Goal: Information Seeking & Learning: Learn about a topic

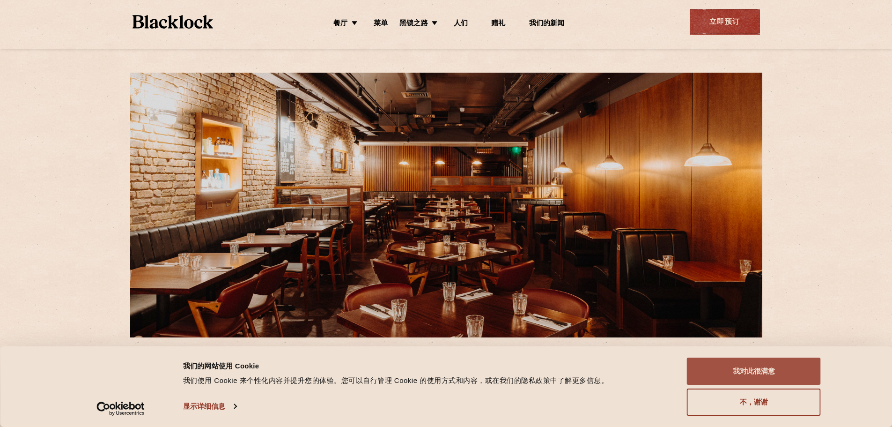
click at [742, 368] on font "我对此很满意" at bounding box center [754, 371] width 42 height 8
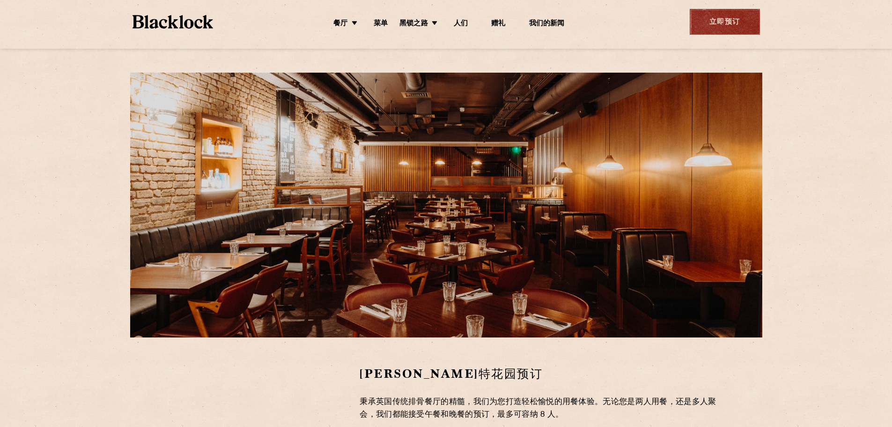
click at [713, 24] on font "立即预订" at bounding box center [724, 22] width 31 height 7
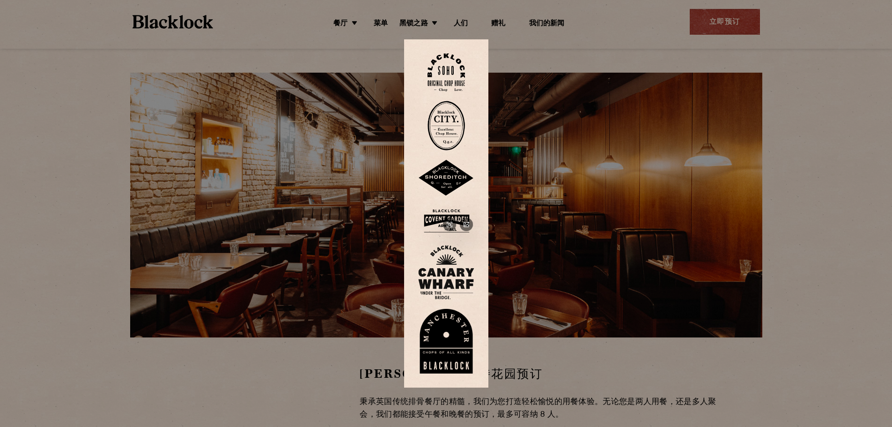
click at [457, 214] on img at bounding box center [446, 221] width 56 height 30
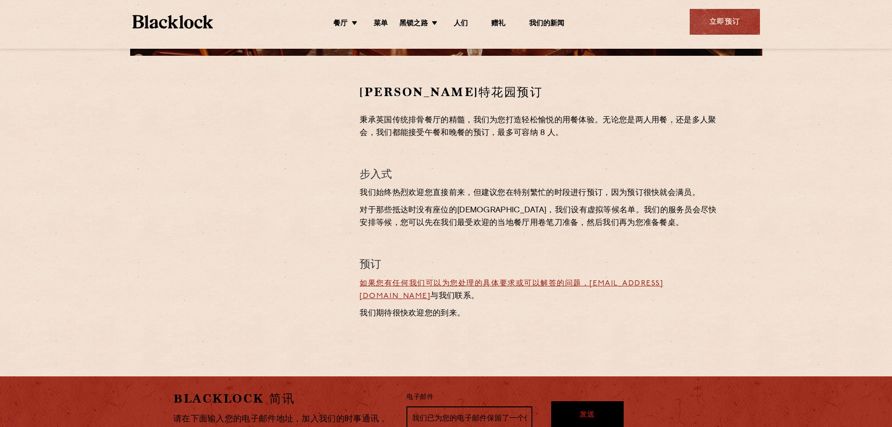
scroll to position [281, 0]
click at [265, 241] on div at bounding box center [259, 204] width 186 height 241
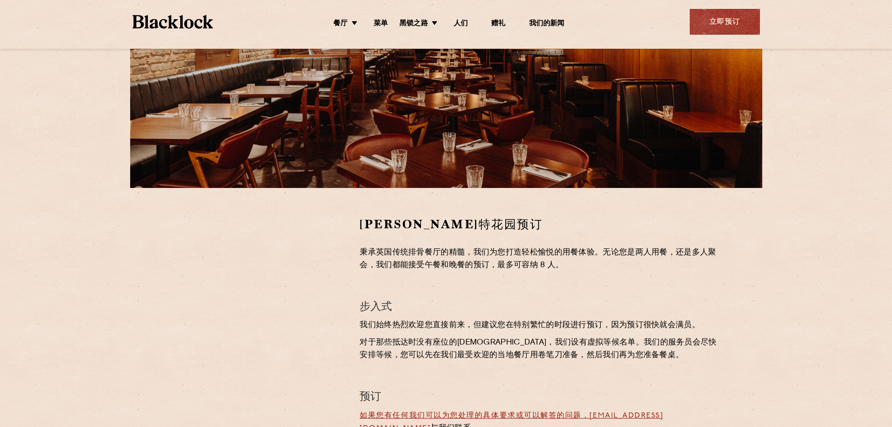
scroll to position [94, 0]
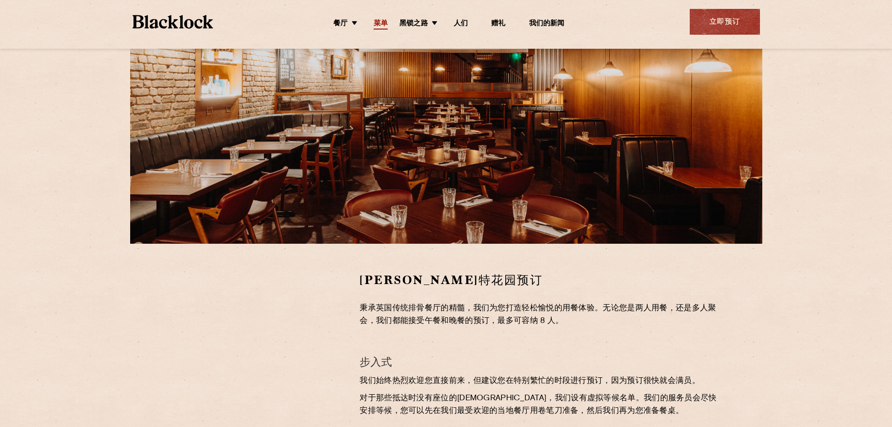
click at [376, 20] on font "菜单" at bounding box center [381, 23] width 14 height 7
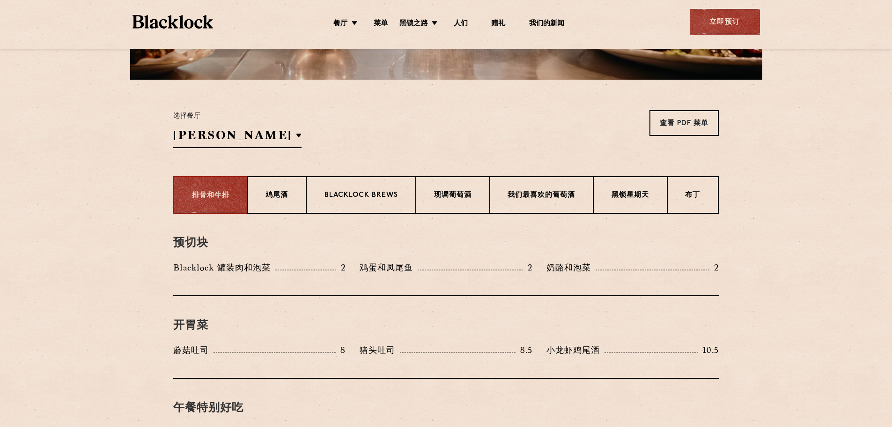
scroll to position [281, 0]
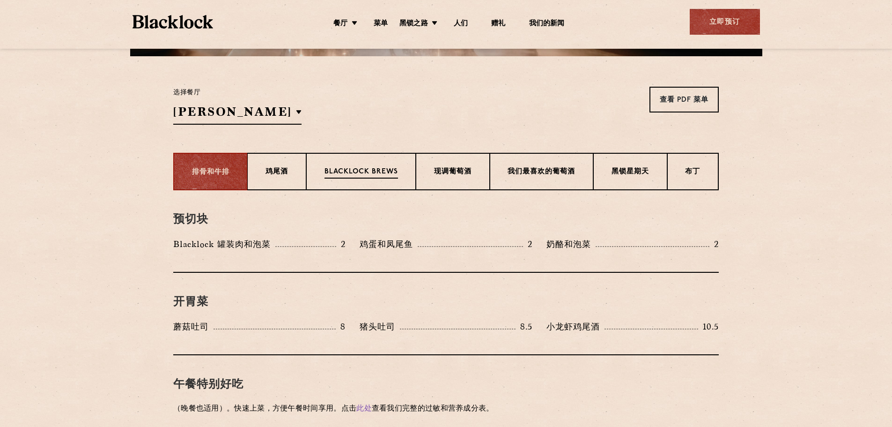
click at [346, 172] on font "Blacklock Brews" at bounding box center [361, 171] width 74 height 7
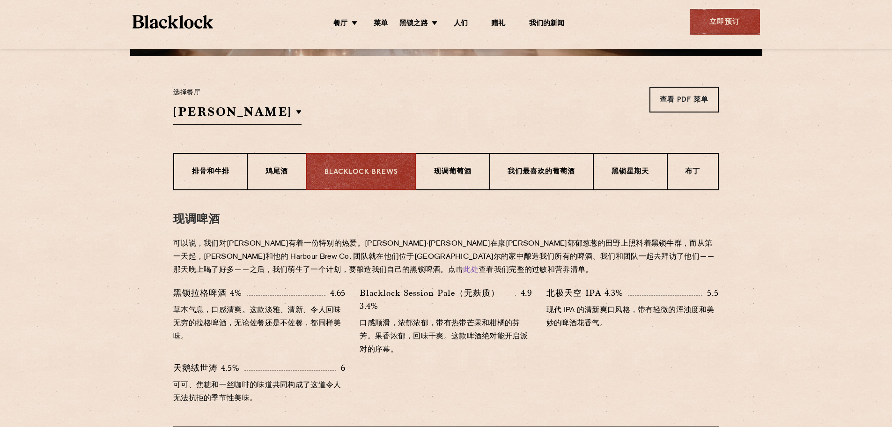
click at [184, 101] on div "选择餐厅 [GEOGRAPHIC_DATA] [GEOGRAPHIC_DATA] [GEOGRAPHIC_DATA][PERSON_NAME] 曼彻斯特" at bounding box center [237, 106] width 128 height 38
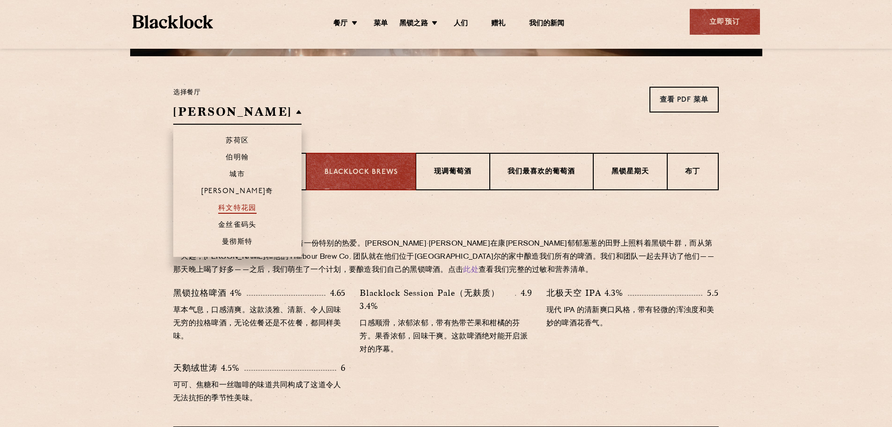
click at [231, 205] on font "科文特花园" at bounding box center [237, 208] width 38 height 7
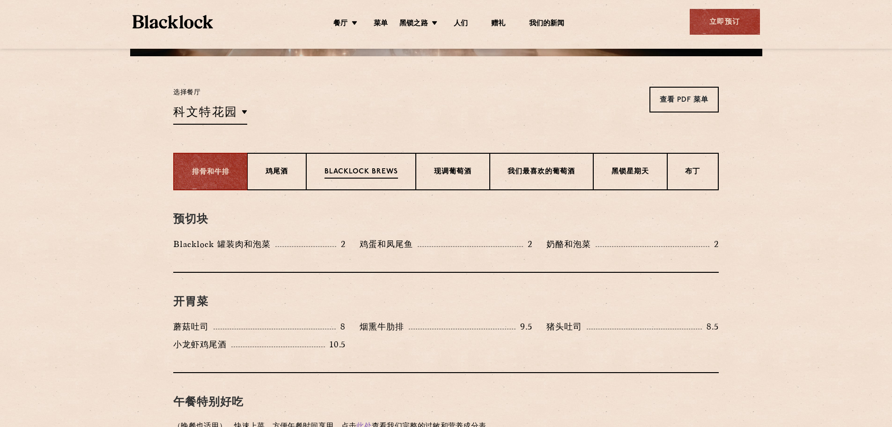
click at [350, 176] on p "Blacklock Brews" at bounding box center [361, 173] width 74 height 12
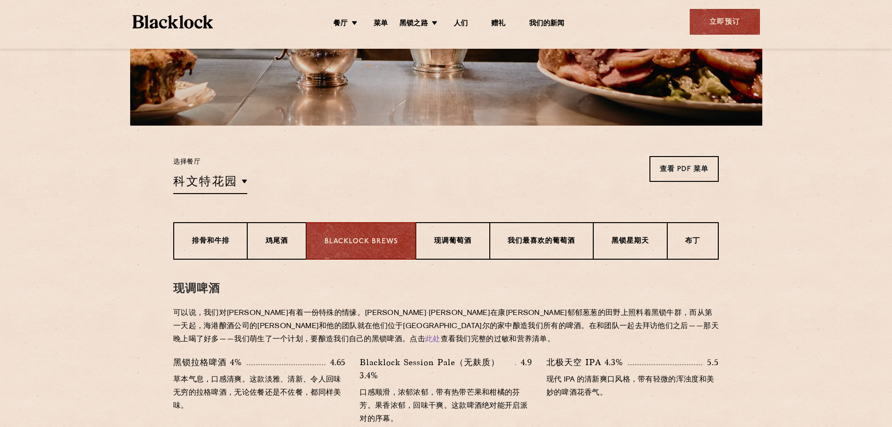
scroll to position [234, 0]
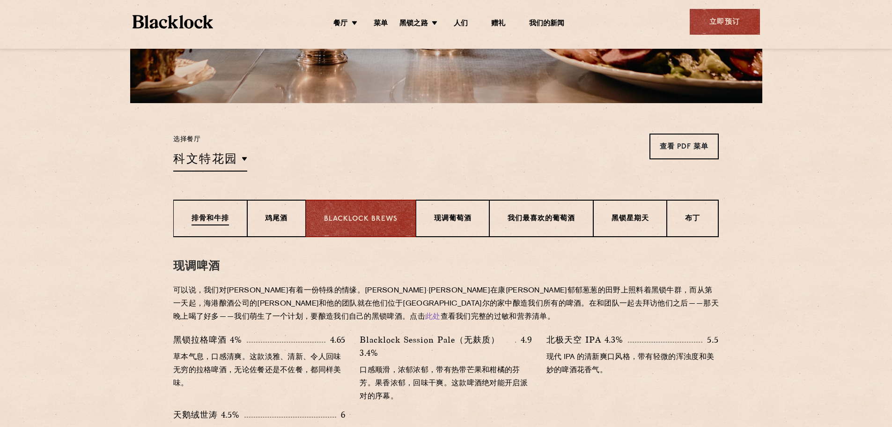
click at [209, 226] on div "排骨和牛排" at bounding box center [210, 217] width 74 height 37
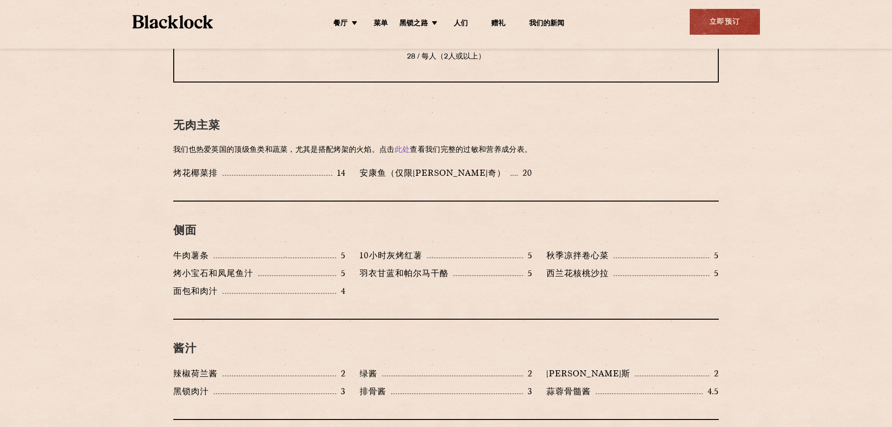
scroll to position [1277, 0]
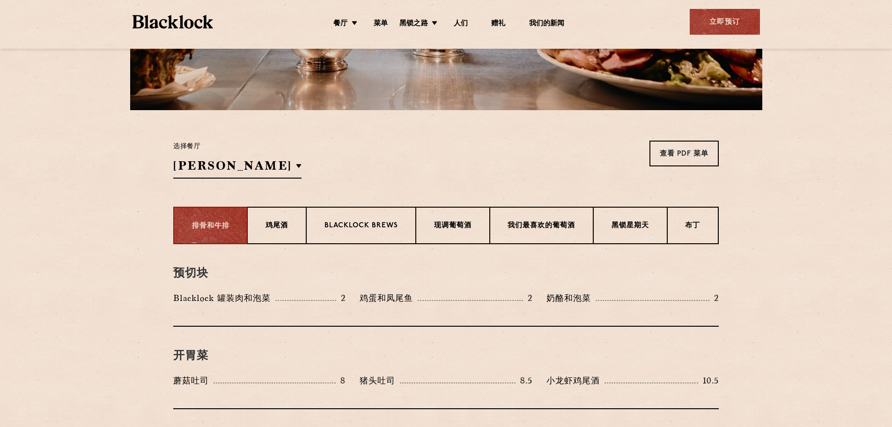
scroll to position [234, 0]
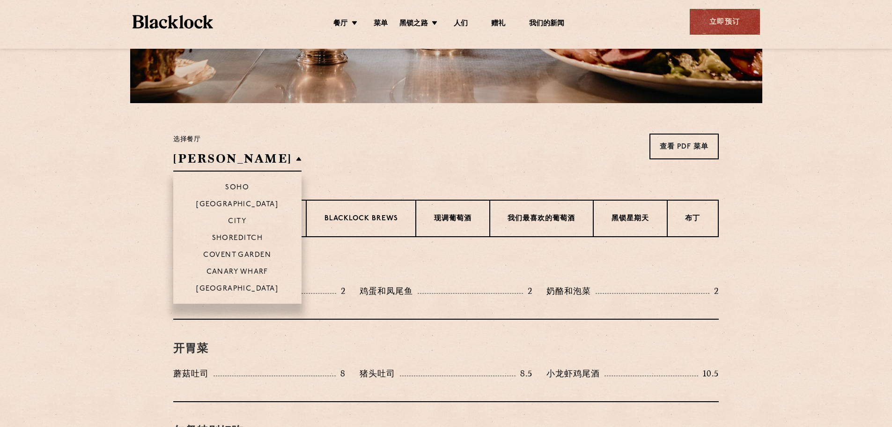
click at [198, 157] on font "[PERSON_NAME]" at bounding box center [232, 158] width 119 height 13
click at [227, 257] on font "科文特花园" at bounding box center [237, 254] width 38 height 7
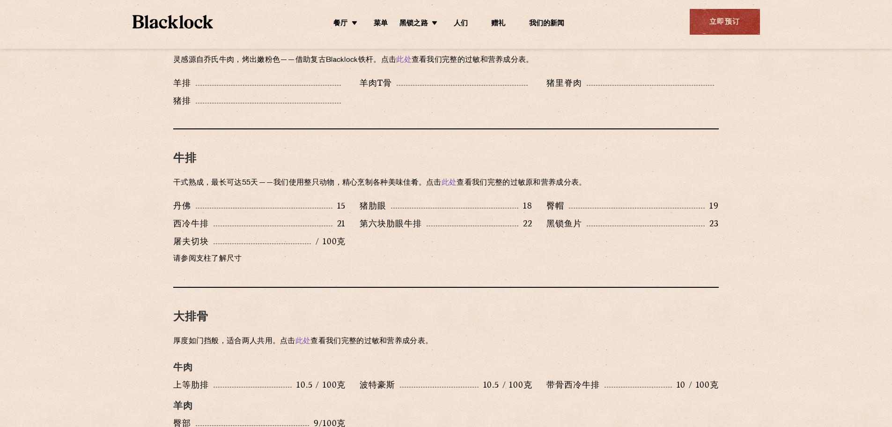
scroll to position [809, 0]
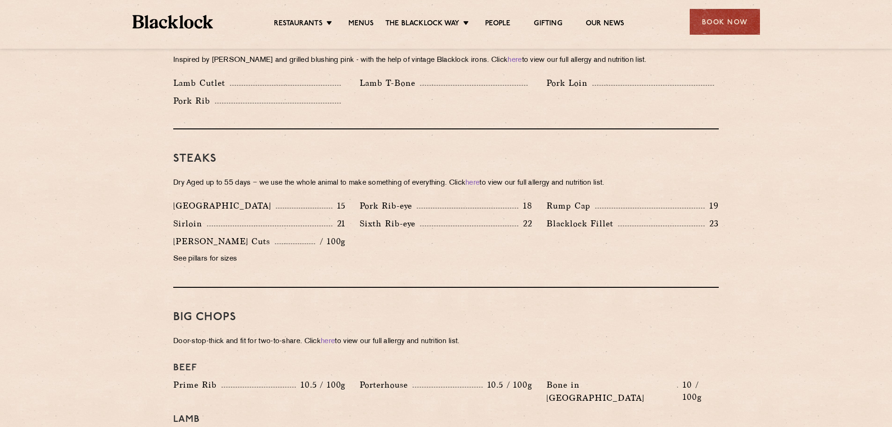
click at [790, 235] on section "Pre Chop Bites Blacklock Potted Meats & Kimchi 2 Egg & Anchovy 2 Cheese & Pickl…" at bounding box center [446, 344] width 892 height 1365
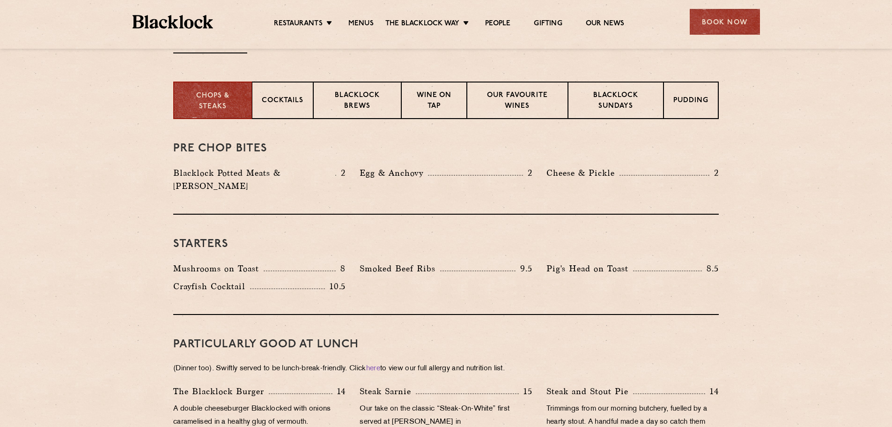
scroll to position [341, 0]
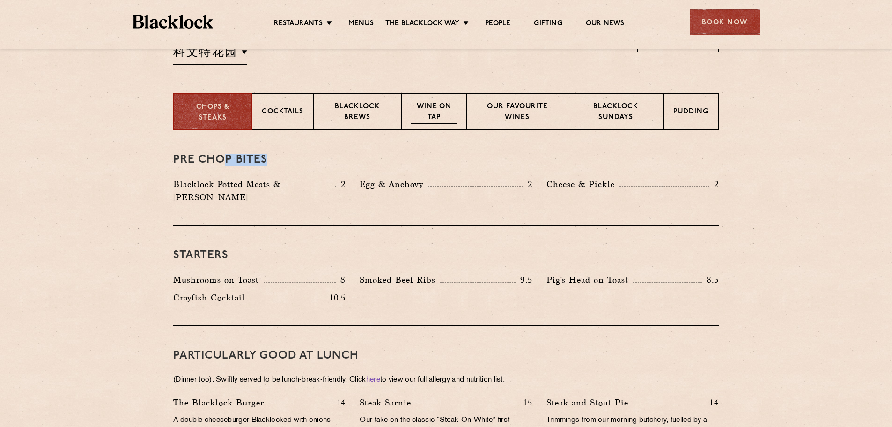
drag, startPoint x: 263, startPoint y: 160, endPoint x: 414, endPoint y: 127, distance: 155.2
click at [228, 162] on h3 "Pre Chop Bites" at bounding box center [445, 160] width 545 height 12
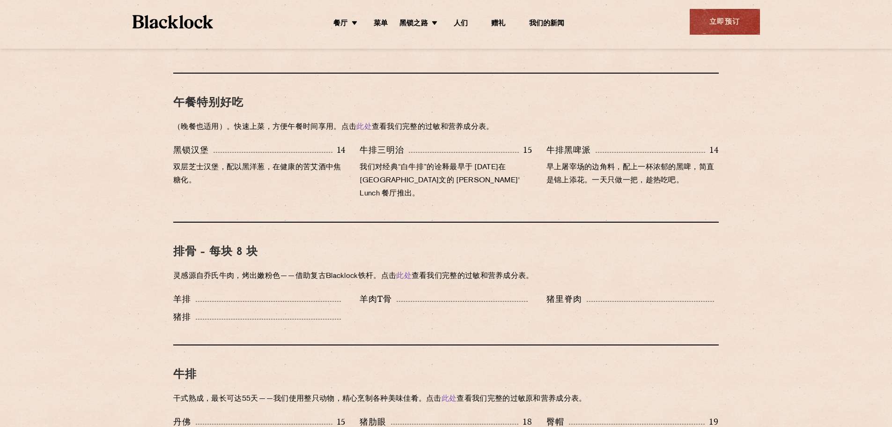
scroll to position [533, 0]
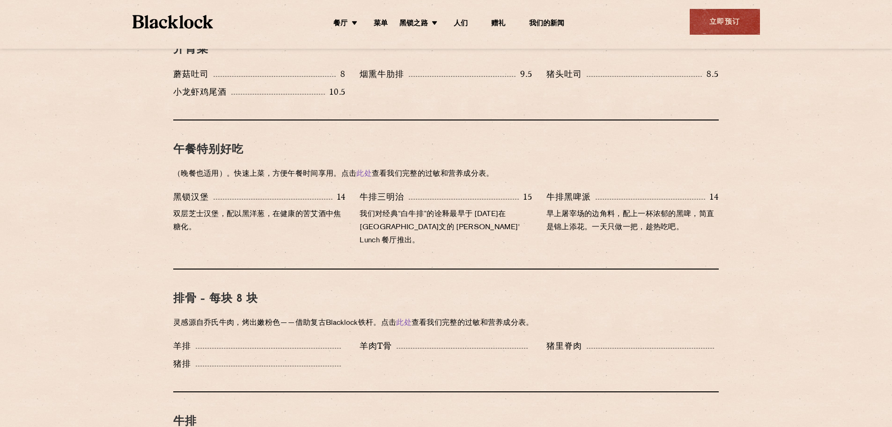
click at [382, 293] on h3 "排骨 - 每块 8 块" at bounding box center [445, 299] width 545 height 12
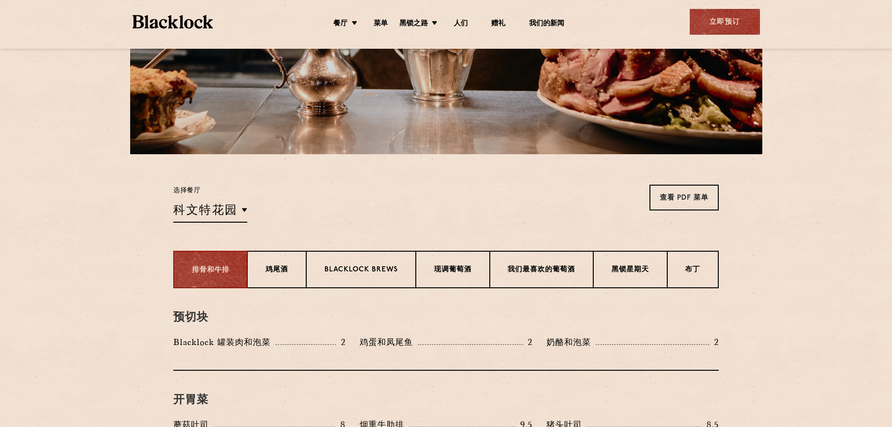
scroll to position [187, 0]
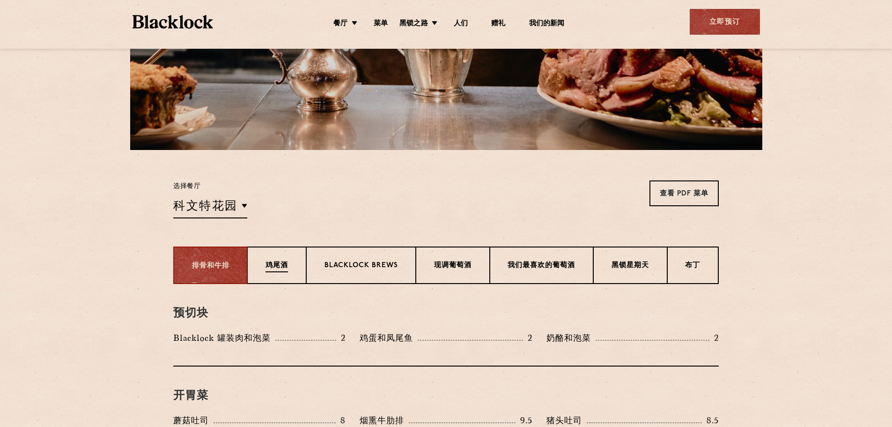
click at [288, 272] on div "鸡尾酒" at bounding box center [276, 264] width 59 height 37
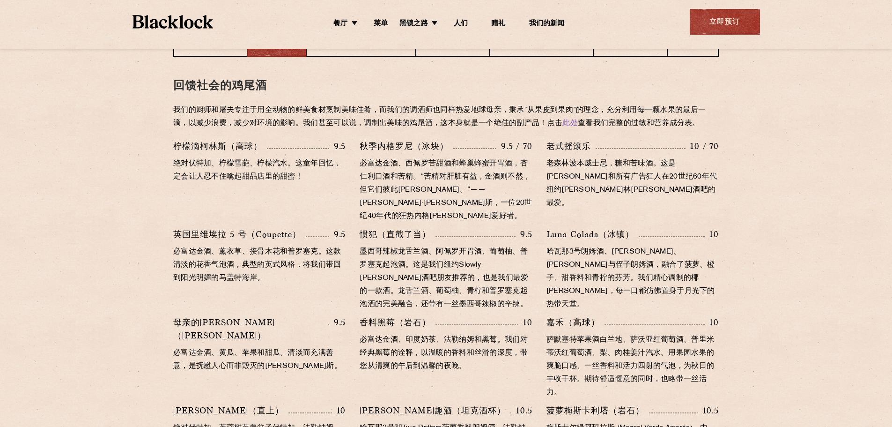
scroll to position [468, 0]
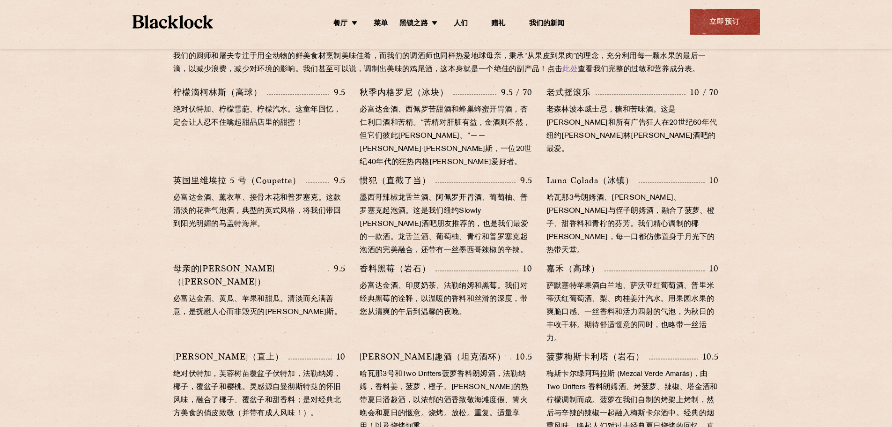
click at [744, 233] on section "回馈社会的鸡尾酒 我们的厨师和屠夫专注于用全动物的鲜美食材烹制美味佳肴，而我们的调酒师也同样热爱地球母亲，秉承“从果皮到果肉”的理念，充分利用每一颗水果的最后…" at bounding box center [446, 345] width 892 height 685
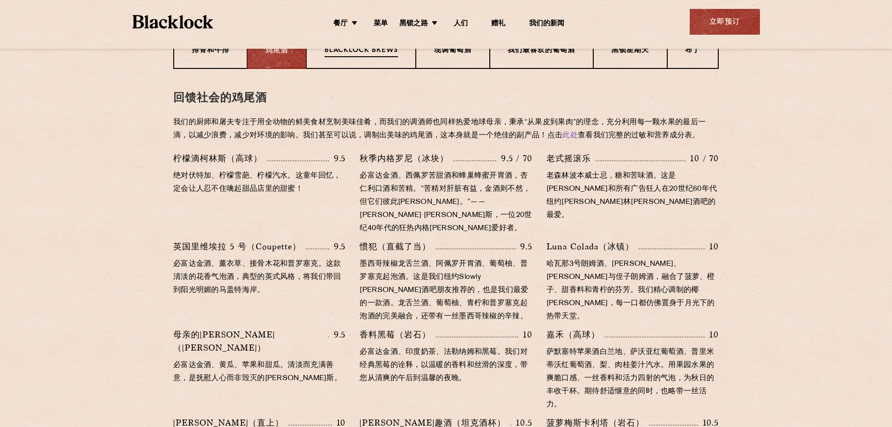
scroll to position [375, 0]
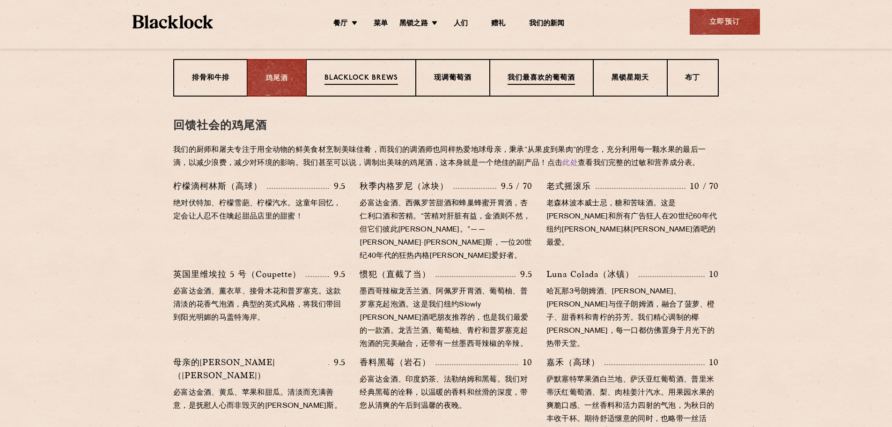
click at [569, 85] on div "我们最喜欢的葡萄酒" at bounding box center [541, 77] width 103 height 37
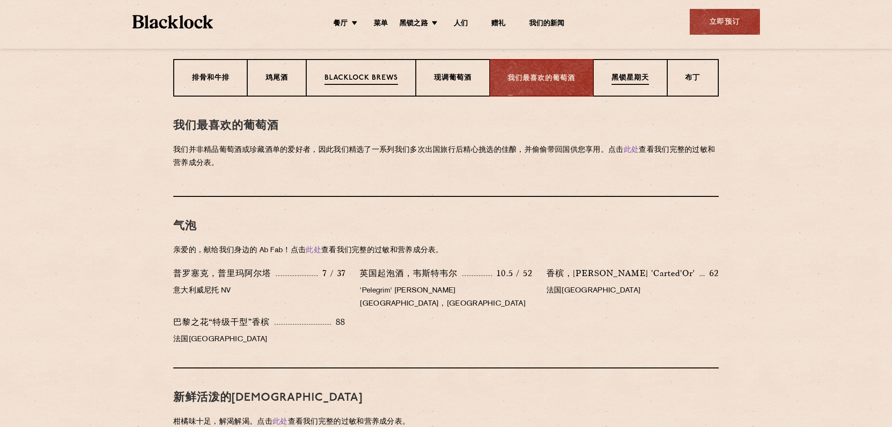
click at [620, 86] on div "黑锁星期天" at bounding box center [630, 77] width 74 height 37
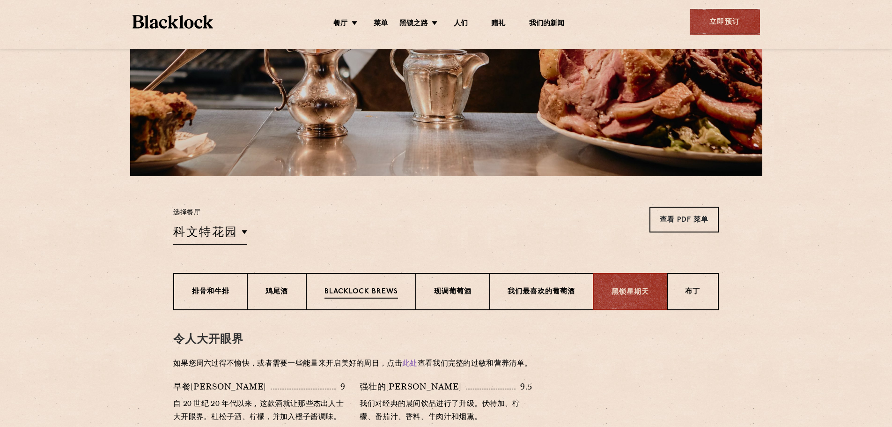
scroll to position [140, 0]
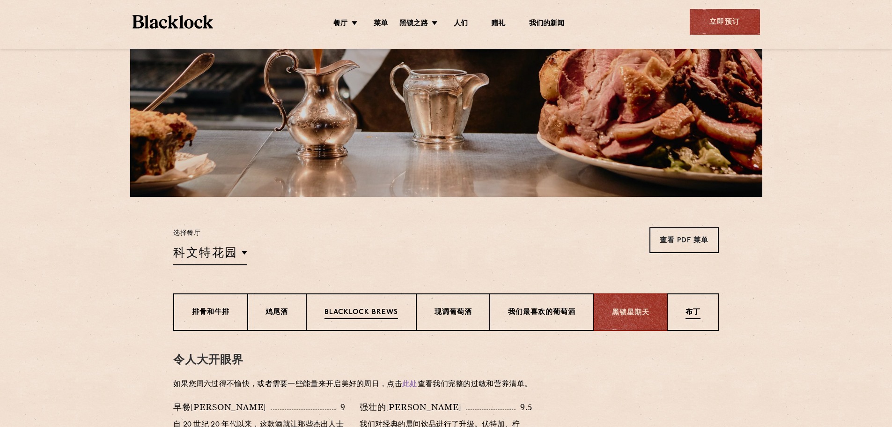
click at [682, 311] on div "布丁" at bounding box center [693, 311] width 52 height 37
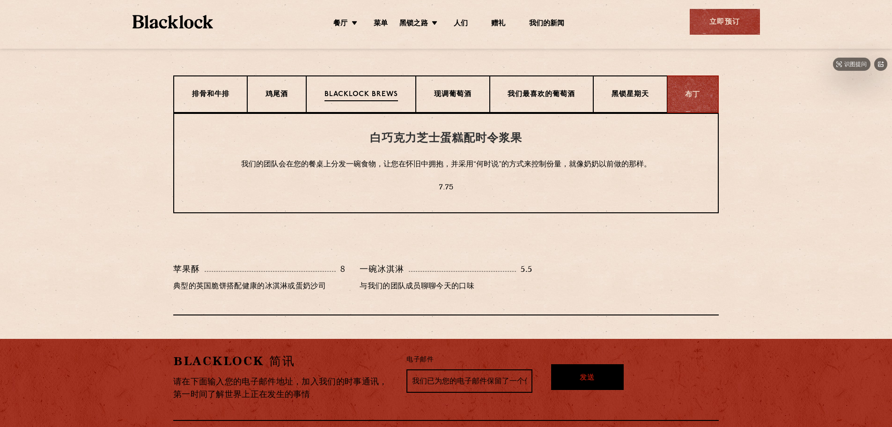
scroll to position [375, 0]
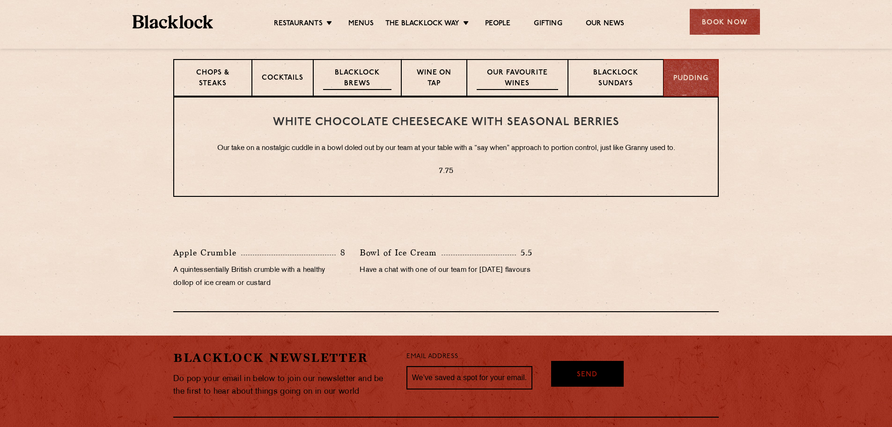
click at [488, 72] on p "Our favourite wines" at bounding box center [517, 79] width 81 height 22
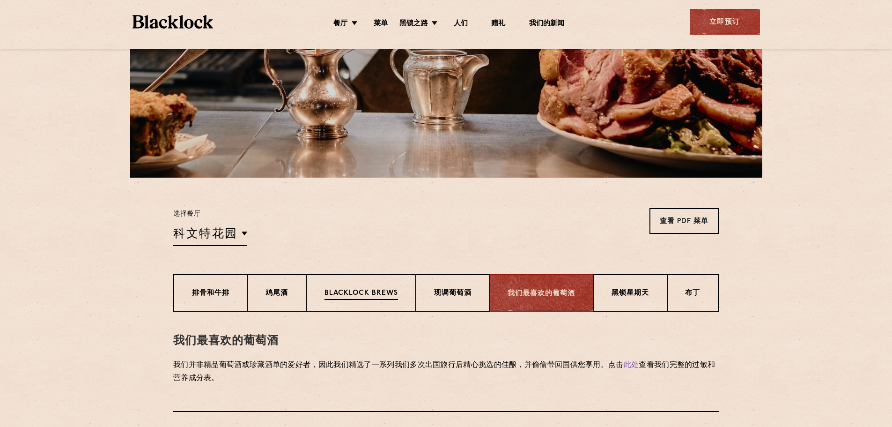
scroll to position [234, 0]
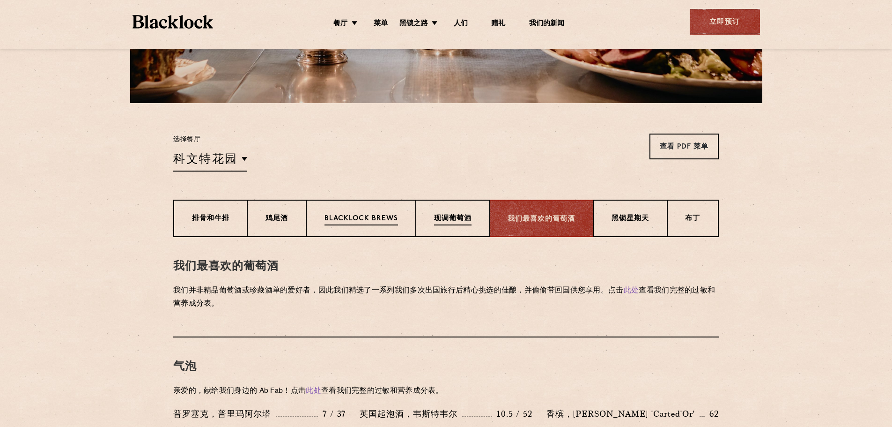
click at [463, 221] on font "现调葡萄酒" at bounding box center [452, 218] width 37 height 7
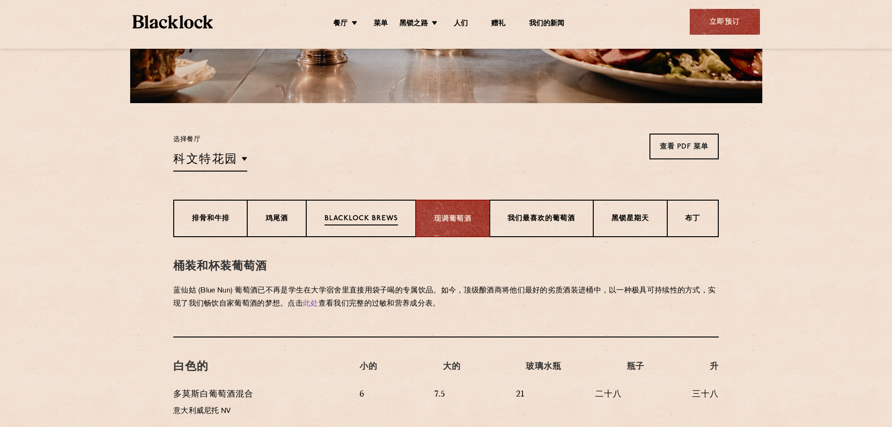
click at [365, 225] on div "Blacklock Brews" at bounding box center [361, 217] width 110 height 37
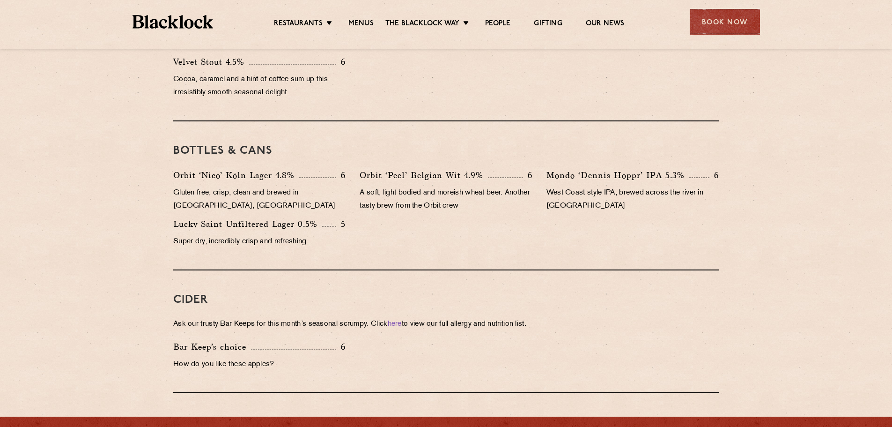
scroll to position [375, 0]
